Goal: Task Accomplishment & Management: Manage account settings

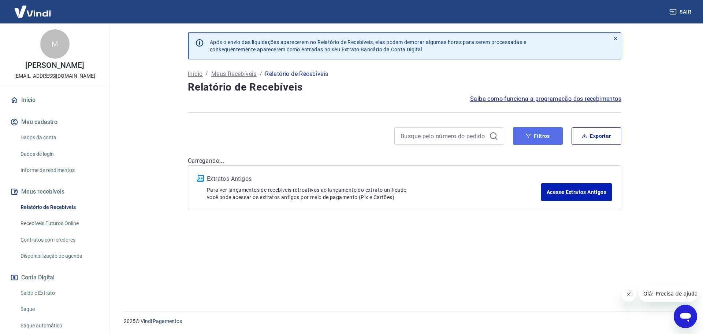
click at [548, 133] on button "Filtros" at bounding box center [538, 136] width 50 height 18
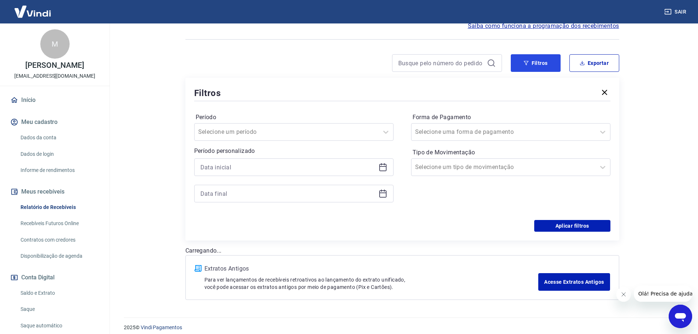
scroll to position [79, 0]
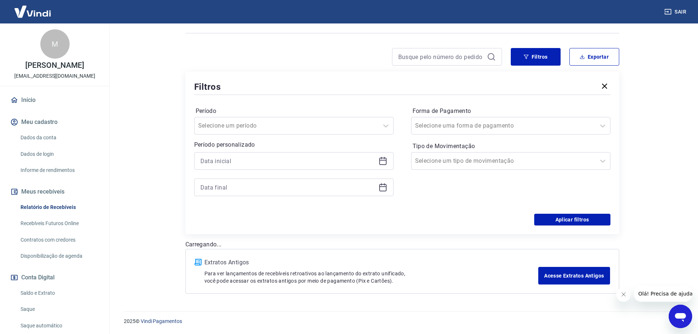
click at [385, 161] on icon at bounding box center [382, 160] width 9 height 9
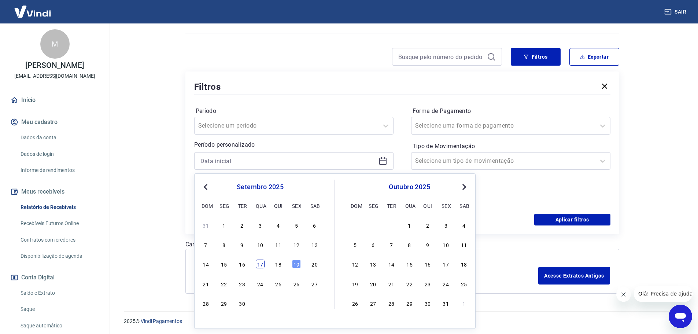
click at [257, 265] on div "17" at bounding box center [260, 263] width 9 height 9
type input "[DATE]"
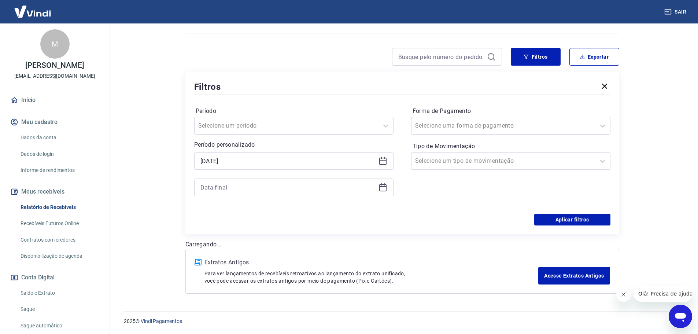
click at [382, 184] on icon at bounding box center [382, 187] width 7 height 7
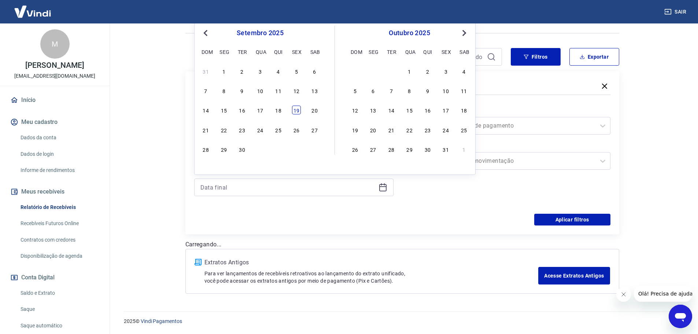
click at [297, 108] on div "19" at bounding box center [296, 109] width 9 height 9
type input "[DATE]"
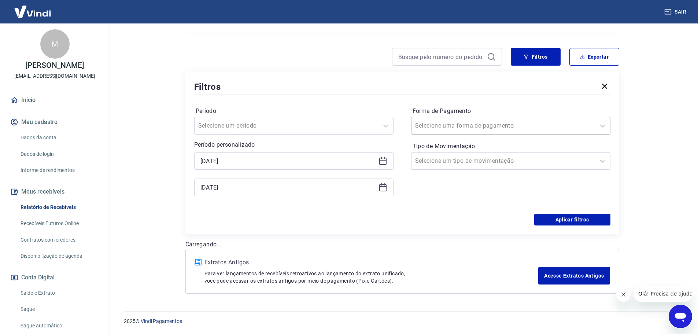
click at [511, 121] on div at bounding box center [503, 125] width 177 height 10
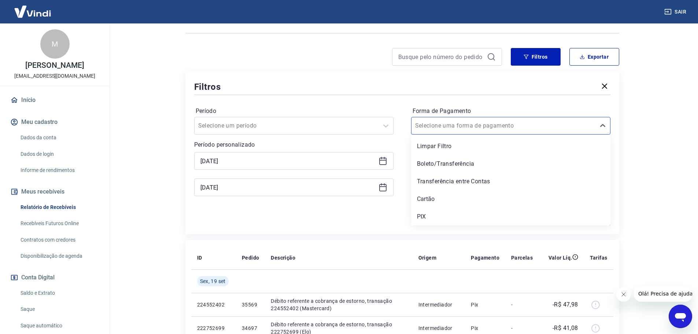
drag, startPoint x: 439, startPoint y: 199, endPoint x: 475, endPoint y: 157, distance: 55.9
click at [439, 199] on div "Cartão" at bounding box center [510, 199] width 199 height 15
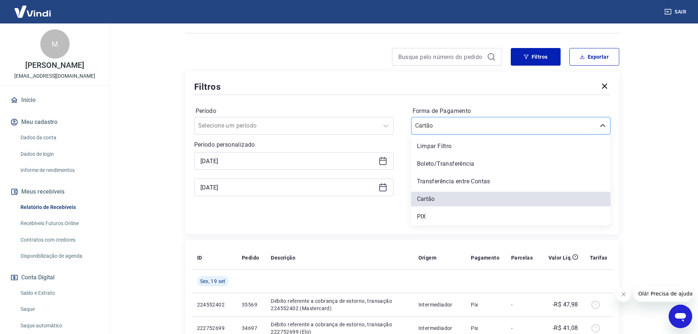
click at [482, 129] on div at bounding box center [503, 125] width 177 height 10
click at [480, 177] on div "Transferência entre Contas" at bounding box center [510, 181] width 199 height 15
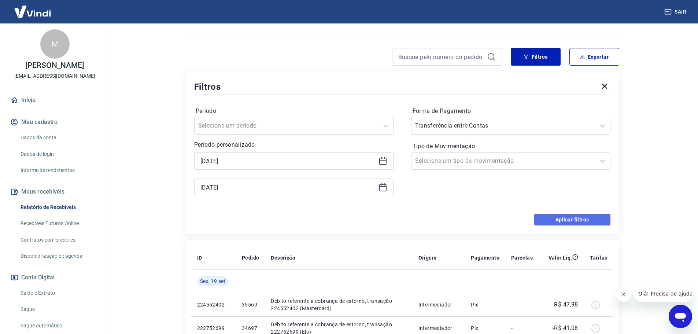
click at [593, 223] on button "Aplicar filtros" at bounding box center [572, 220] width 76 height 12
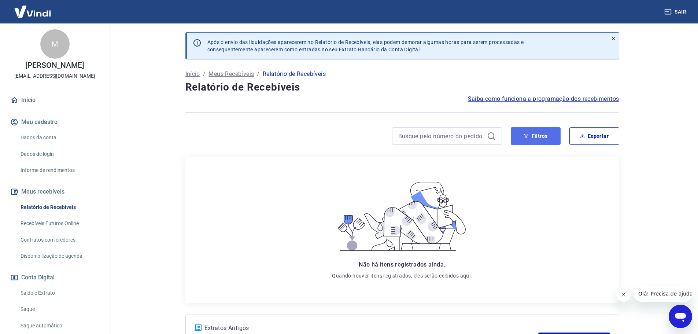
click at [534, 128] on button "Filtros" at bounding box center [536, 136] width 50 height 18
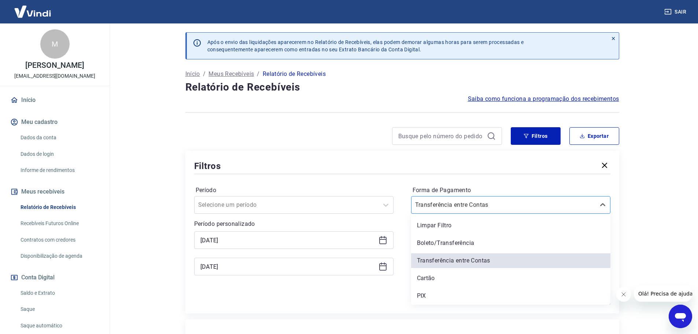
click at [471, 204] on input "Forma de Pagamento" at bounding box center [452, 204] width 74 height 9
click at [441, 239] on div "Boleto/Transferência" at bounding box center [510, 242] width 199 height 15
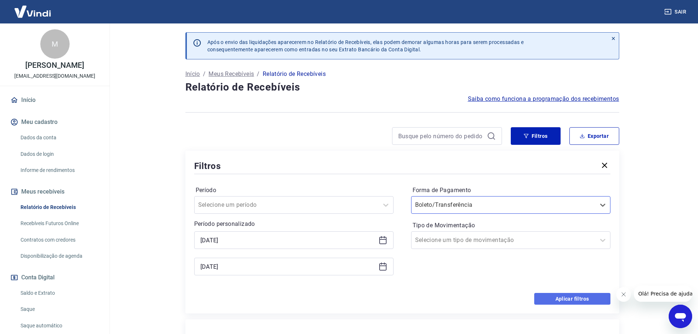
click at [564, 295] on button "Aplicar filtros" at bounding box center [572, 299] width 76 height 12
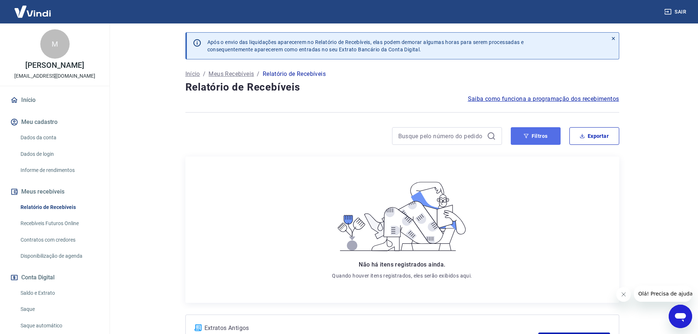
click at [551, 134] on button "Filtros" at bounding box center [536, 136] width 50 height 18
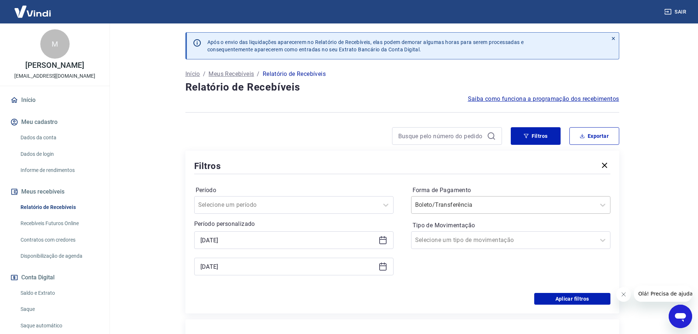
click at [466, 203] on input "Forma de Pagamento" at bounding box center [452, 204] width 74 height 9
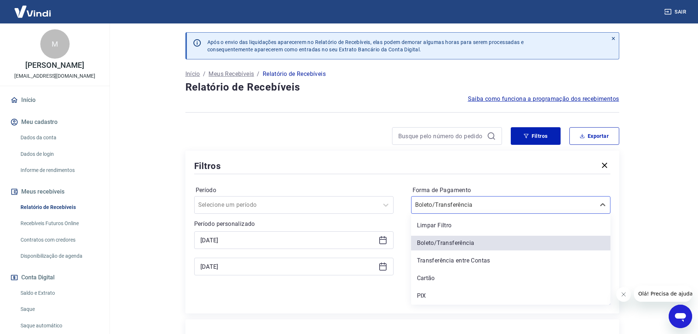
click at [432, 296] on div "PIX" at bounding box center [510, 295] width 199 height 15
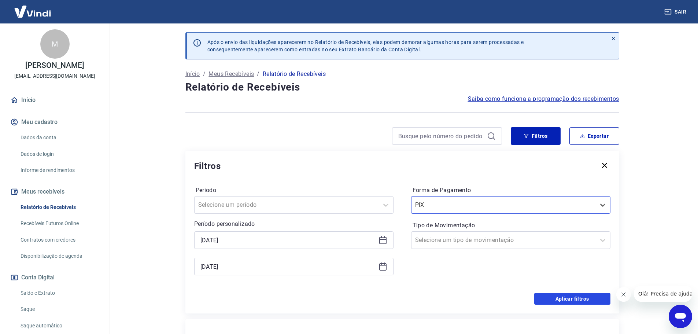
click at [585, 299] on button "Aplicar filtros" at bounding box center [572, 299] width 76 height 12
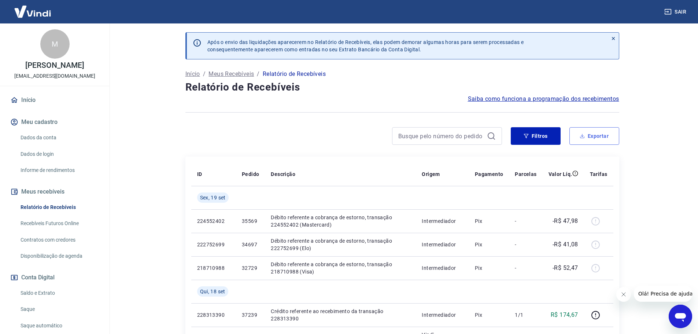
click at [588, 130] on button "Exportar" at bounding box center [594, 136] width 50 height 18
type input "[DATE]"
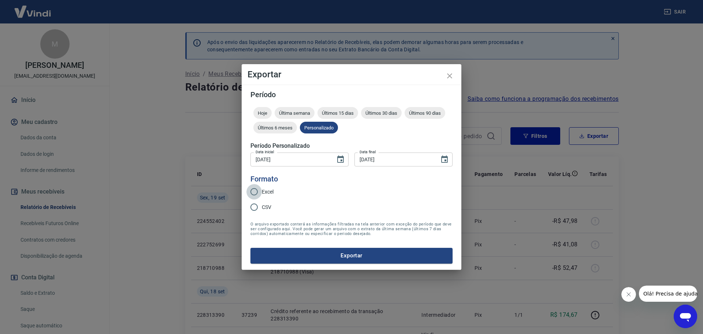
click at [258, 192] on input "Excel" at bounding box center [253, 191] width 15 height 15
radio input "true"
click at [345, 255] on button "Exportar" at bounding box center [352, 255] width 202 height 15
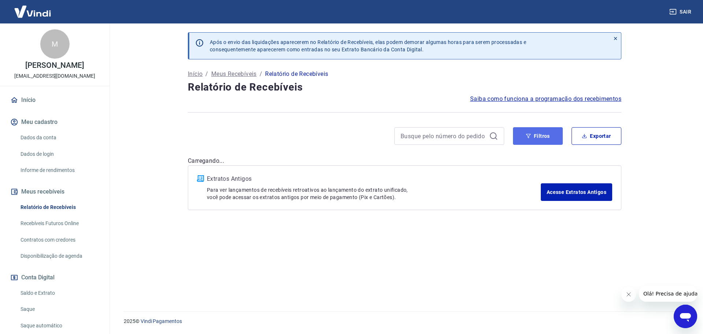
click at [533, 140] on button "Filtros" at bounding box center [538, 136] width 50 height 18
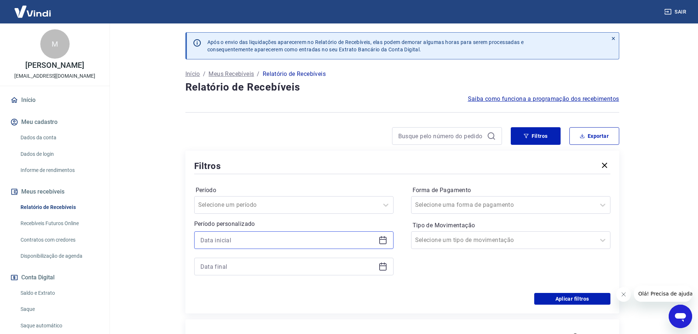
drag, startPoint x: 301, startPoint y: 240, endPoint x: 305, endPoint y: 238, distance: 4.2
click at [304, 239] on input at bounding box center [287, 239] width 175 height 11
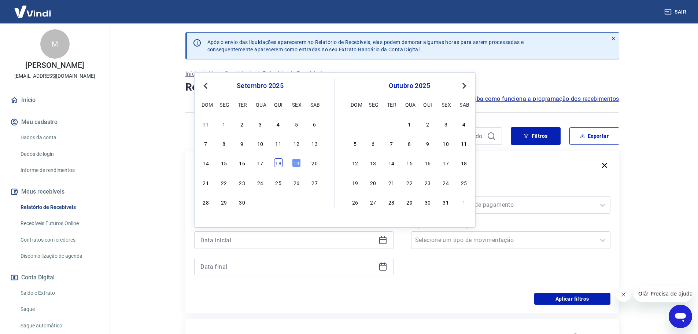
click at [277, 162] on div "18" at bounding box center [278, 162] width 9 height 9
type input "18/09/2025"
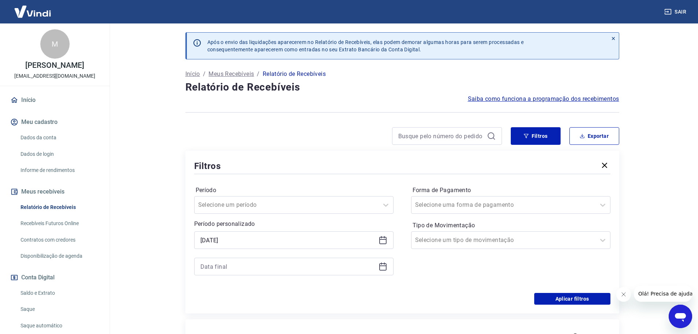
click at [379, 264] on icon at bounding box center [382, 266] width 9 height 9
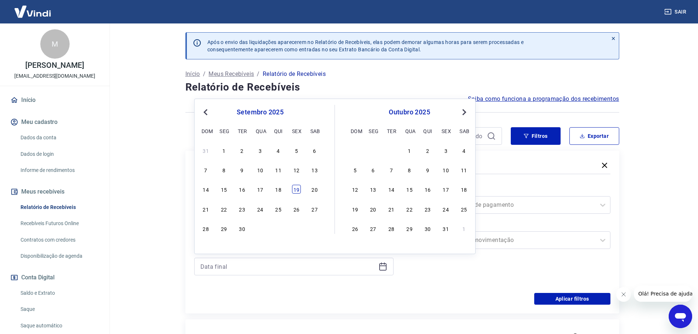
click at [293, 190] on div "19" at bounding box center [296, 189] width 9 height 9
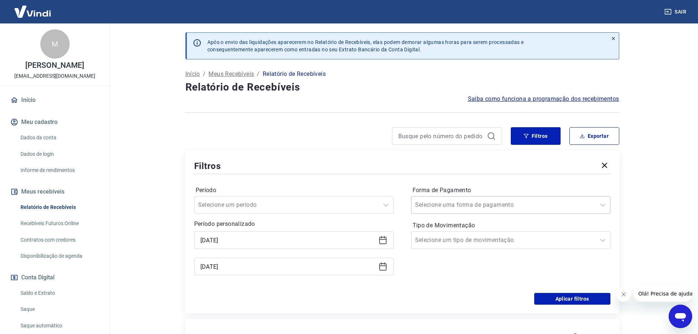
type input "[DATE]"
click at [546, 209] on div at bounding box center [503, 205] width 177 height 10
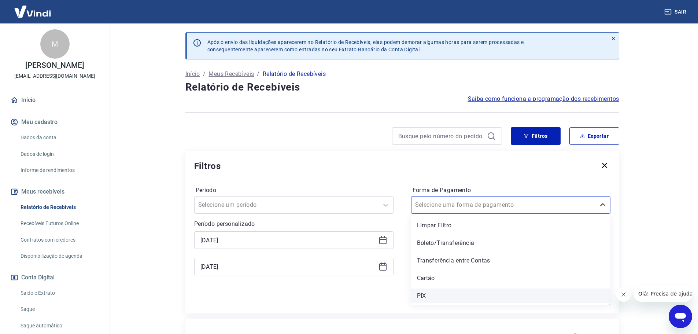
click at [440, 294] on div "PIX" at bounding box center [510, 295] width 199 height 15
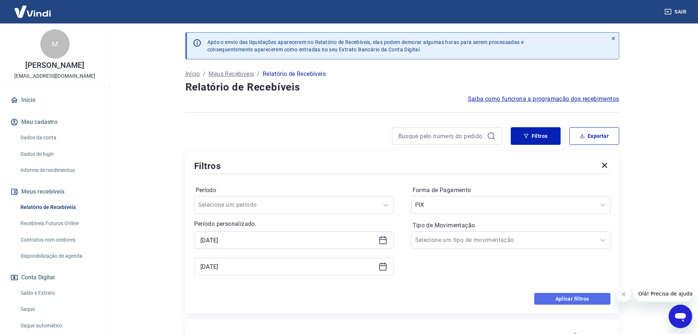
click at [558, 296] on button "Aplicar filtros" at bounding box center [572, 299] width 76 height 12
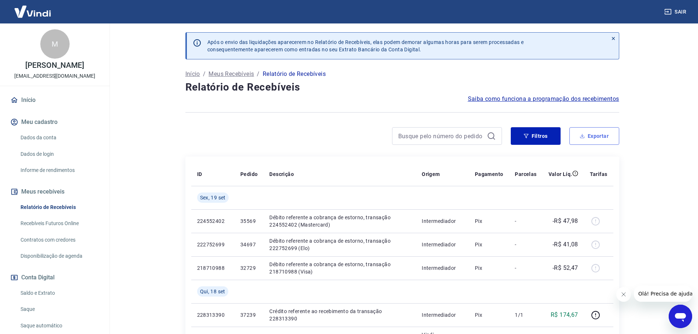
click at [589, 142] on button "Exportar" at bounding box center [594, 136] width 50 height 18
type input "18/09/2025"
type input "[DATE]"
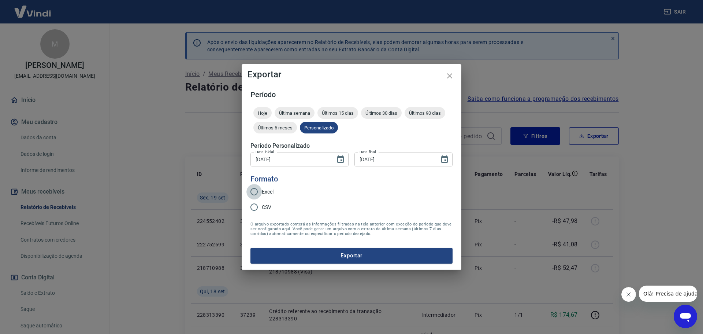
click at [249, 190] on input "Excel" at bounding box center [253, 191] width 15 height 15
radio input "true"
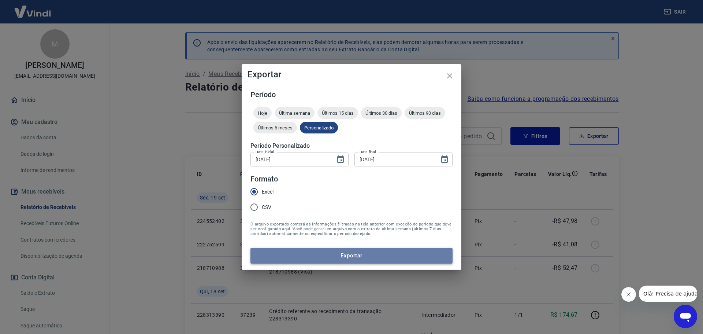
click at [375, 257] on button "Exportar" at bounding box center [352, 255] width 202 height 15
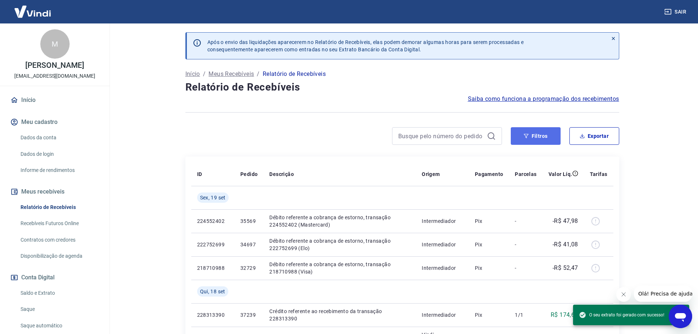
click at [543, 138] on button "Filtros" at bounding box center [536, 136] width 50 height 18
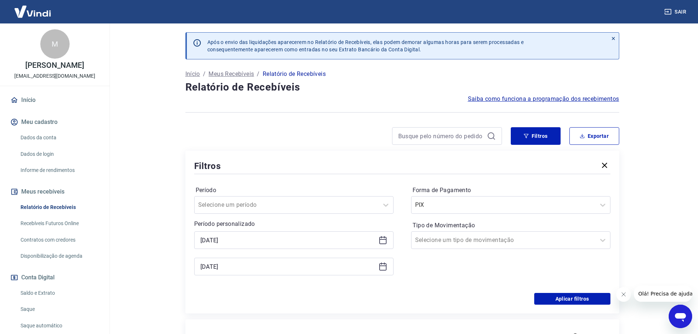
click at [379, 241] on icon at bounding box center [382, 239] width 9 height 9
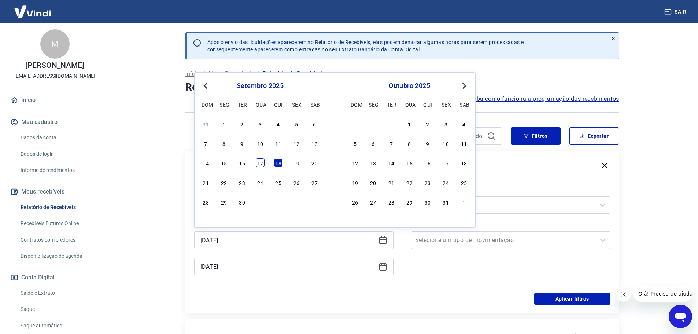
click at [261, 160] on div "17" at bounding box center [260, 162] width 9 height 9
type input "[DATE]"
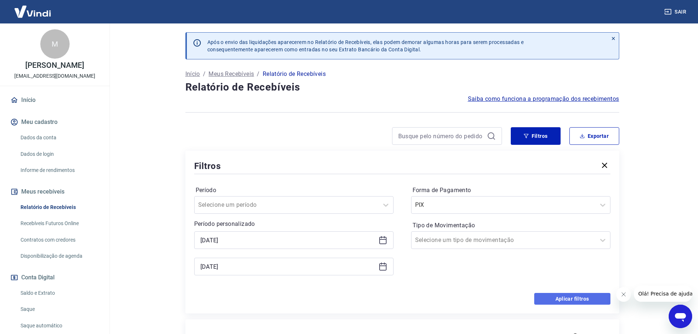
click at [556, 296] on button "Aplicar filtros" at bounding box center [572, 299] width 76 height 12
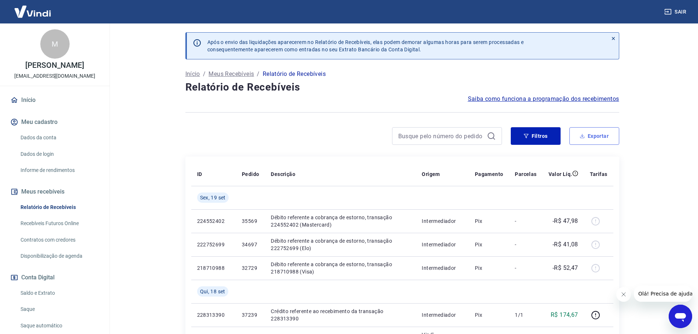
click at [599, 132] on button "Exportar" at bounding box center [594, 136] width 50 height 18
type input "[DATE]"
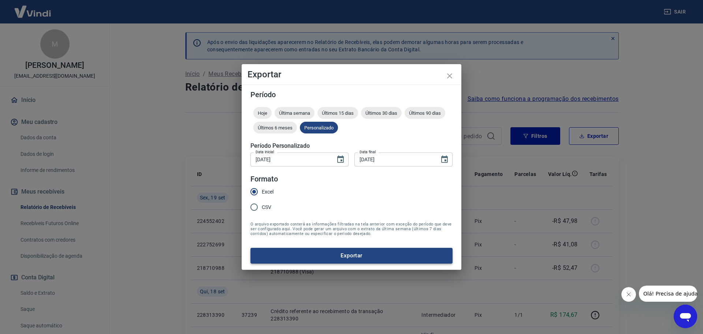
click at [357, 252] on button "Exportar" at bounding box center [352, 255] width 202 height 15
